Goal: Check status

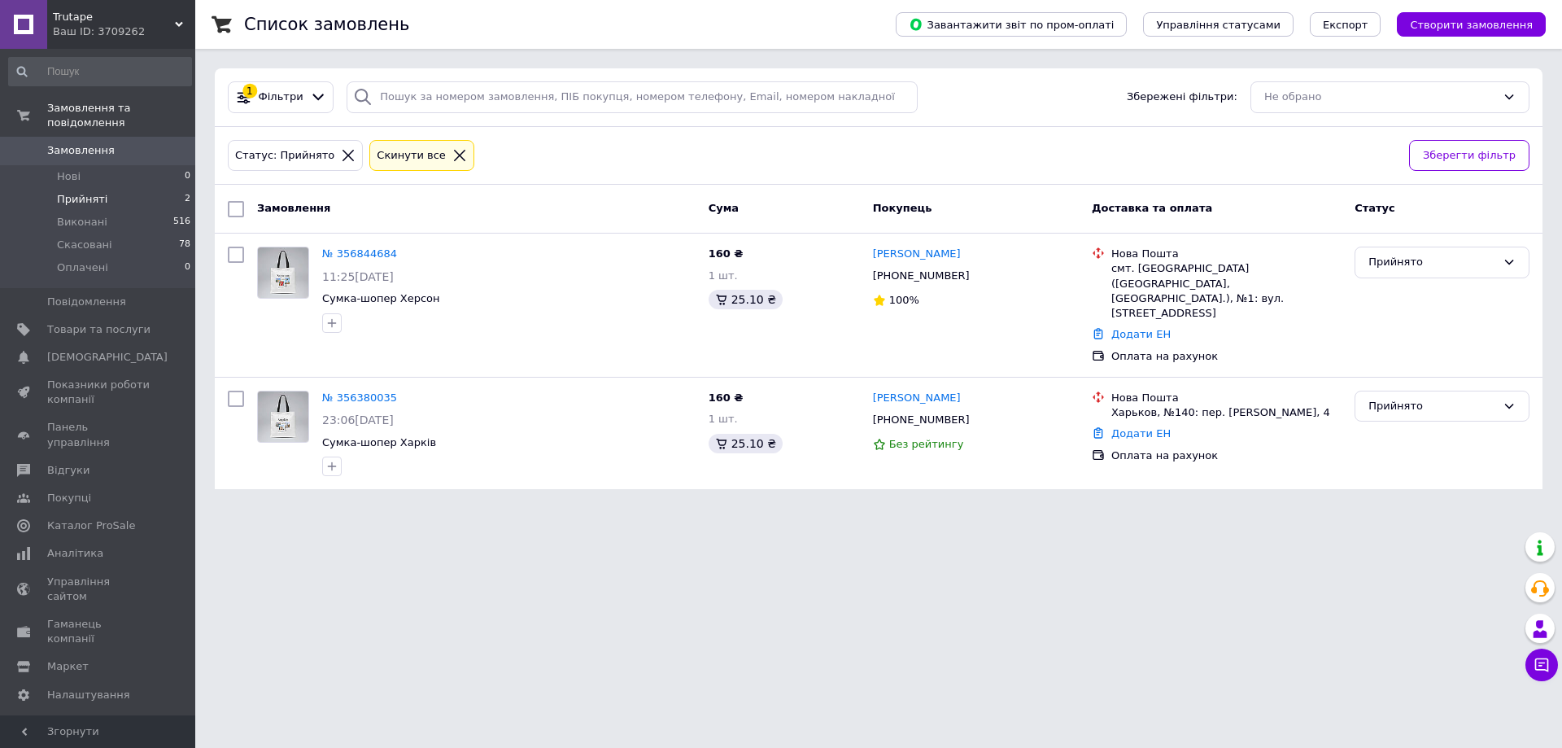
click at [98, 188] on li "Прийняті 2" at bounding box center [100, 199] width 200 height 23
click at [120, 188] on li "Прийняті 2" at bounding box center [100, 199] width 200 height 23
